Goal: Task Accomplishment & Management: Use online tool/utility

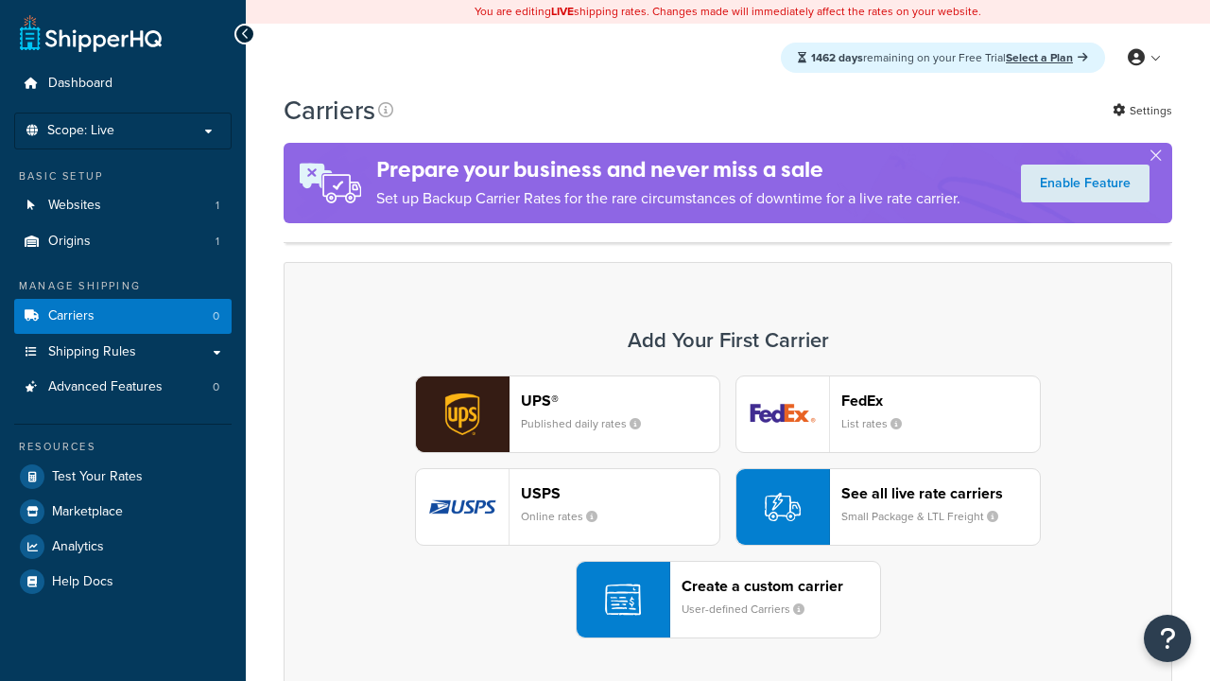
scroll to position [166, 0]
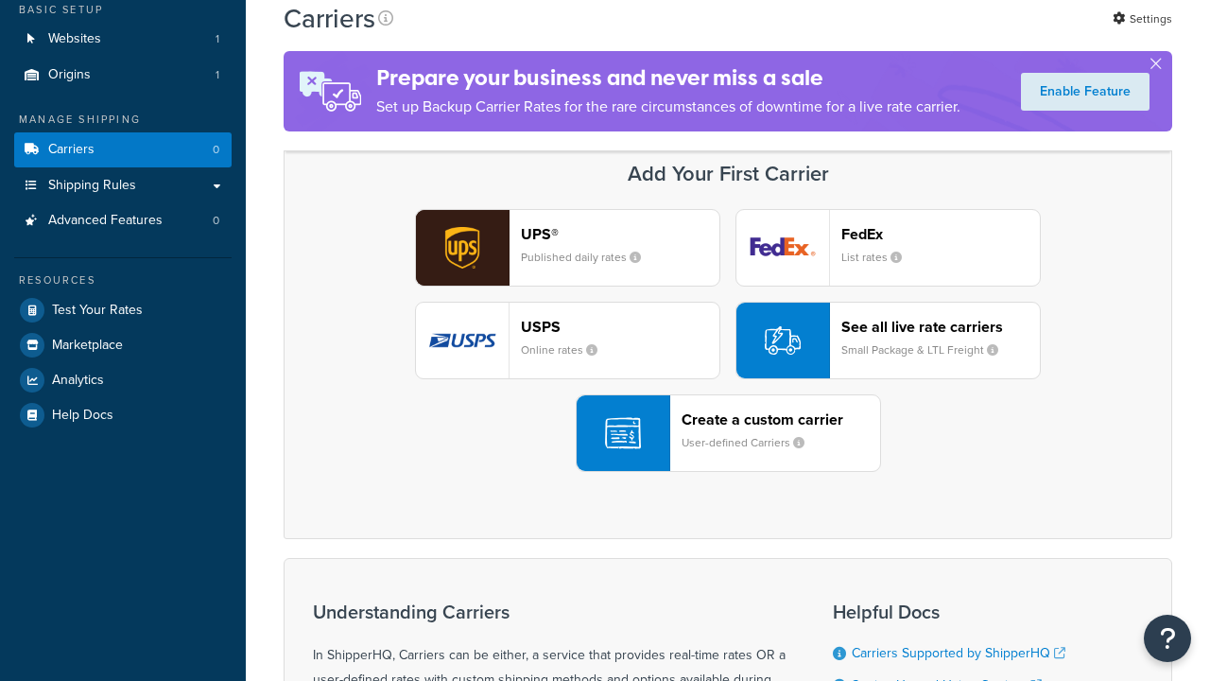
click at [941, 234] on header "FedEx" at bounding box center [941, 234] width 199 height 18
